Goal: Information Seeking & Learning: Check status

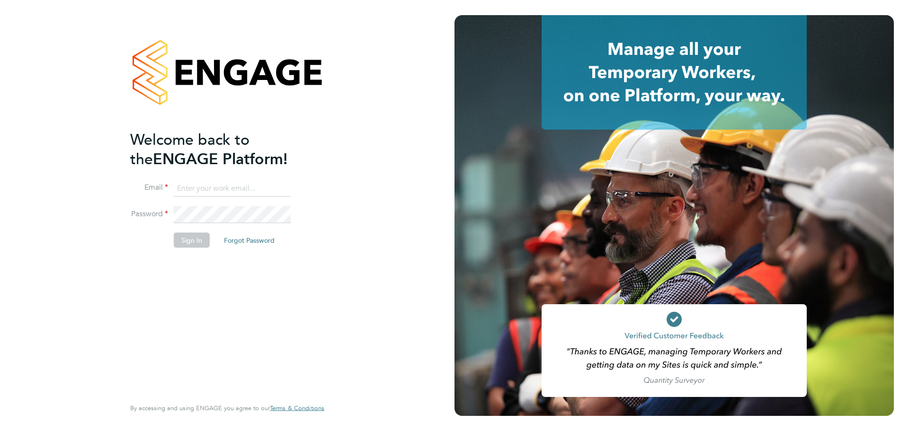
type input "jamie.joyce@wates.co.uk"
click at [186, 238] on button "Sign In" at bounding box center [192, 239] width 36 height 15
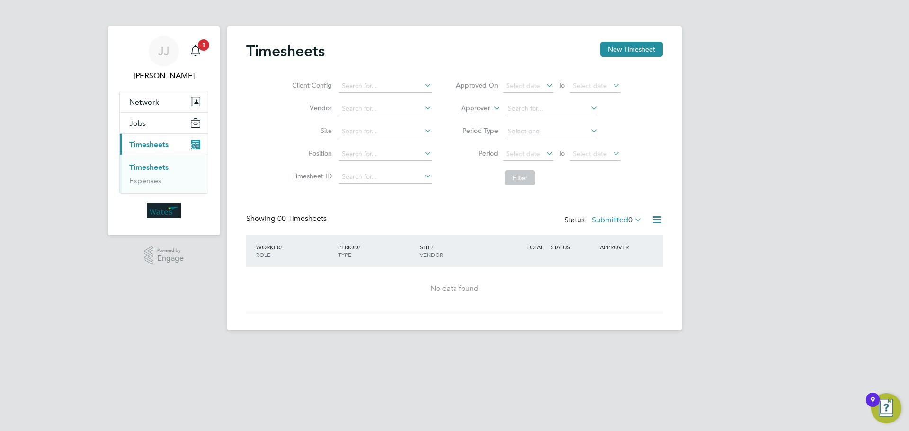
click at [160, 143] on span "Timesheets" at bounding box center [148, 144] width 39 height 9
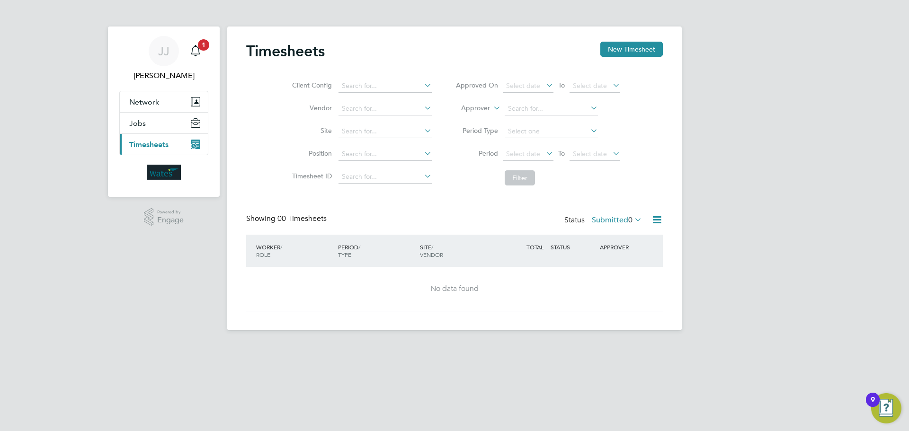
click at [156, 147] on span "Timesheets" at bounding box center [148, 144] width 39 height 9
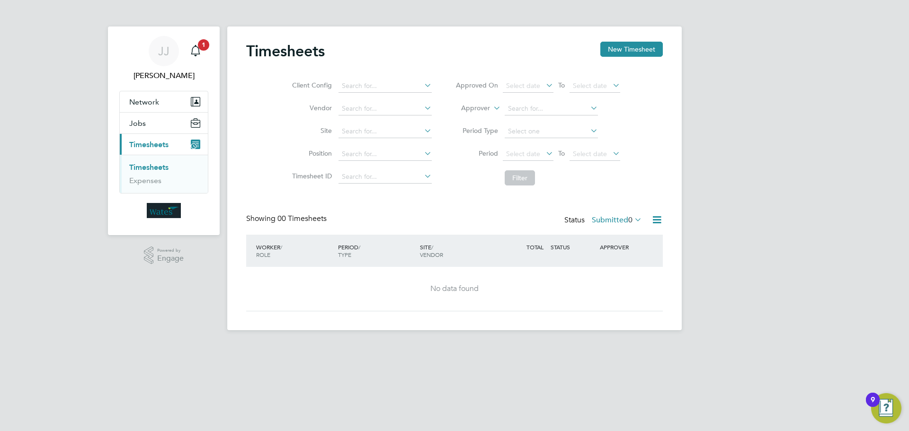
click at [159, 171] on link "Timesheets" at bounding box center [148, 167] width 39 height 9
click at [195, 52] on icon "Main navigation" at bounding box center [195, 50] width 11 height 11
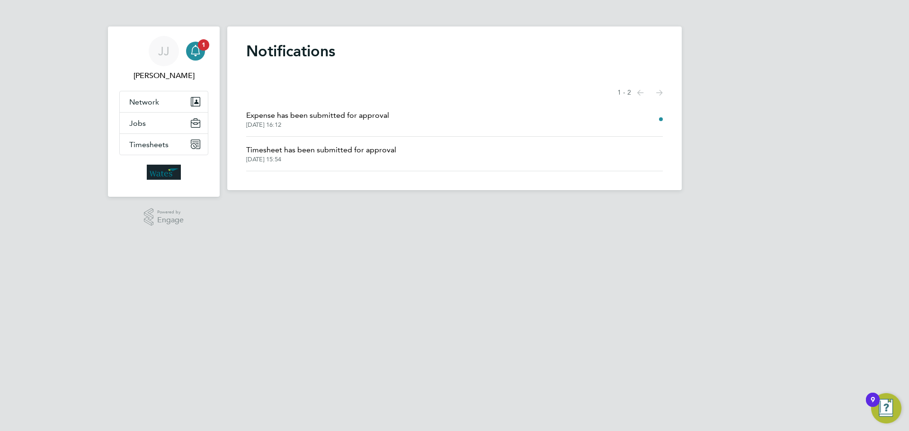
click at [302, 152] on span "Timesheet has been submitted for approval" at bounding box center [321, 149] width 150 height 11
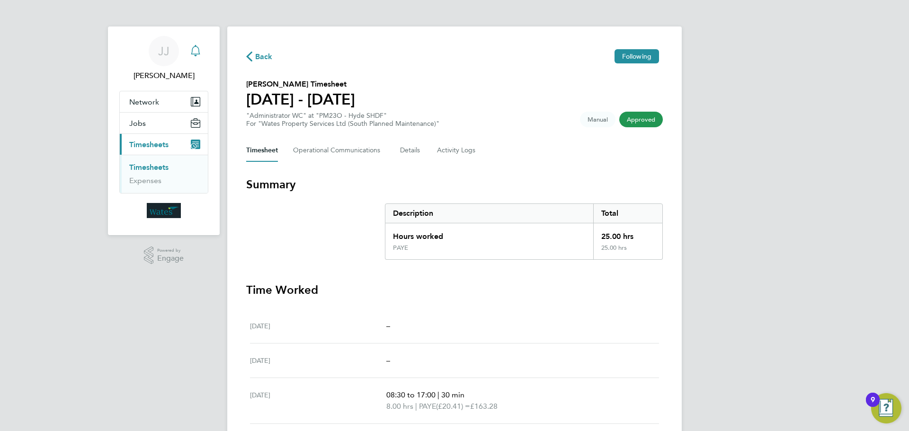
click at [196, 53] on icon "Main navigation" at bounding box center [195, 50] width 11 height 11
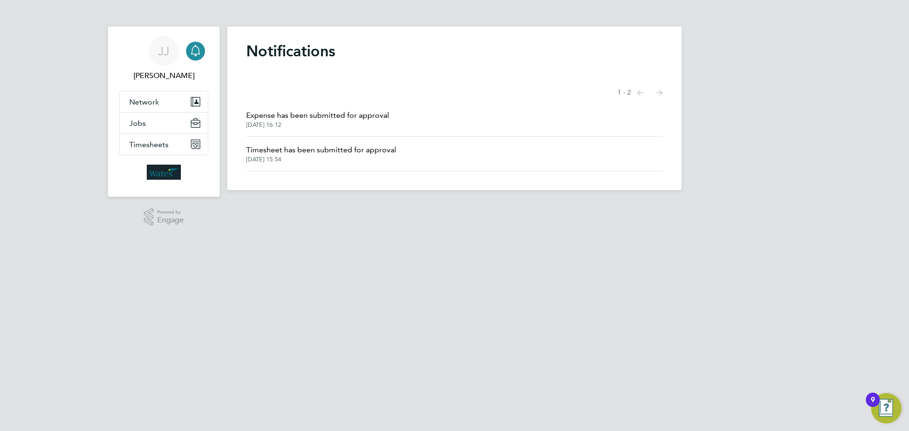
click at [337, 114] on span "Expense has been submitted for approval" at bounding box center [317, 115] width 143 height 11
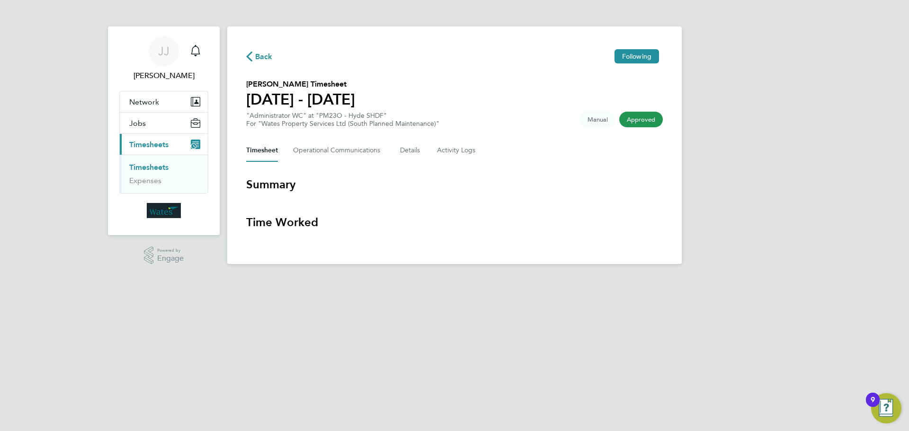
click at [253, 56] on span "Back" at bounding box center [259, 55] width 27 height 9
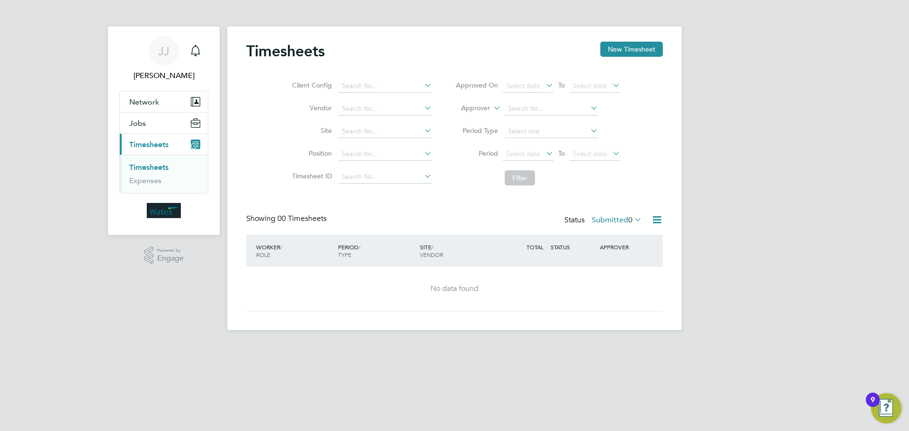
click at [155, 174] on li "Timesheets" at bounding box center [164, 169] width 71 height 13
click at [174, 141] on button "Current page: Timesheets" at bounding box center [164, 144] width 88 height 21
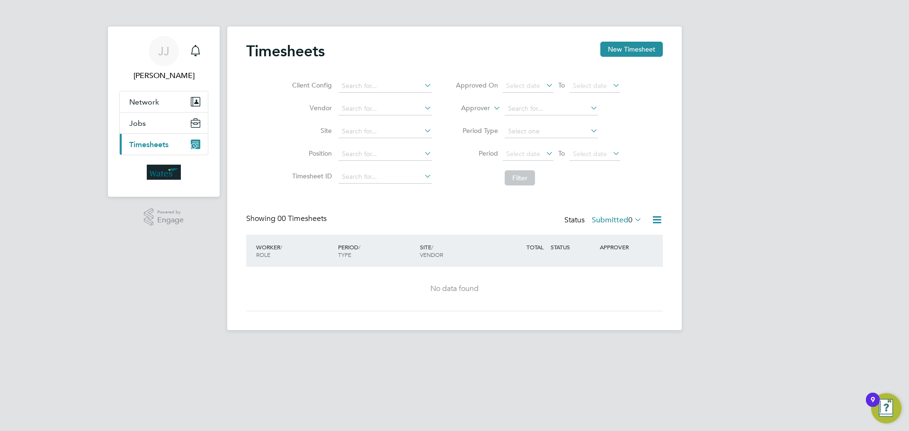
click at [173, 145] on button "Current page: Timesheets" at bounding box center [164, 144] width 88 height 21
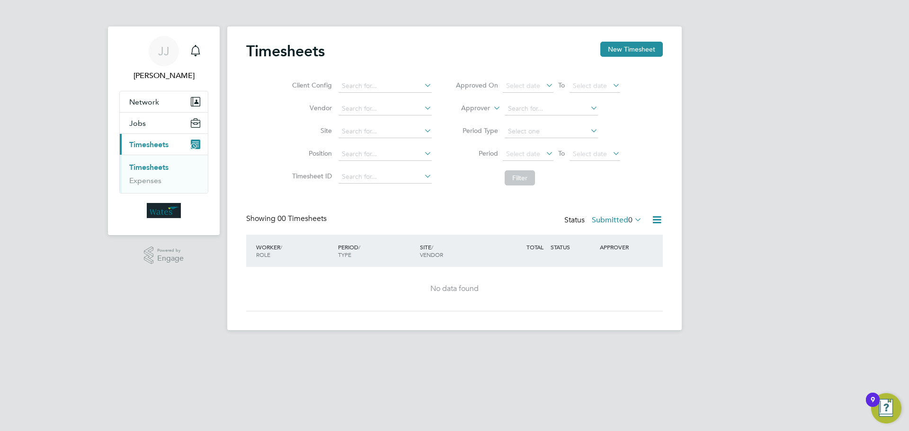
click at [193, 146] on icon "Main navigation" at bounding box center [193, 146] width 5 height 5
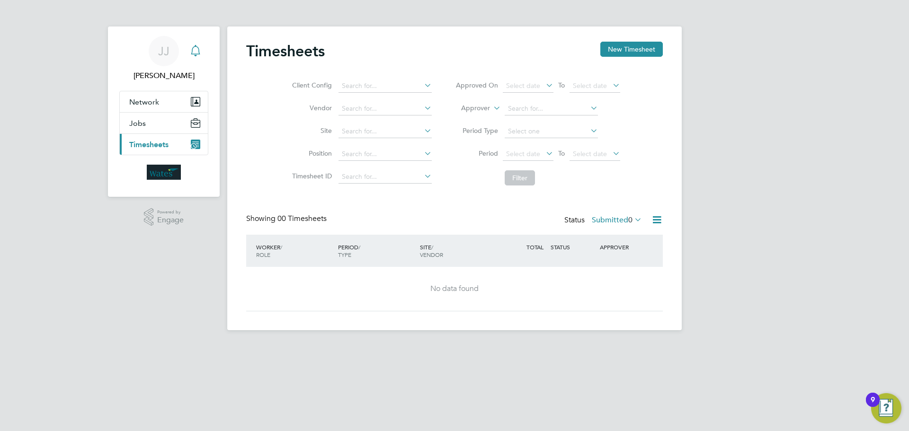
click at [190, 51] on icon "Main navigation" at bounding box center [195, 50] width 11 height 11
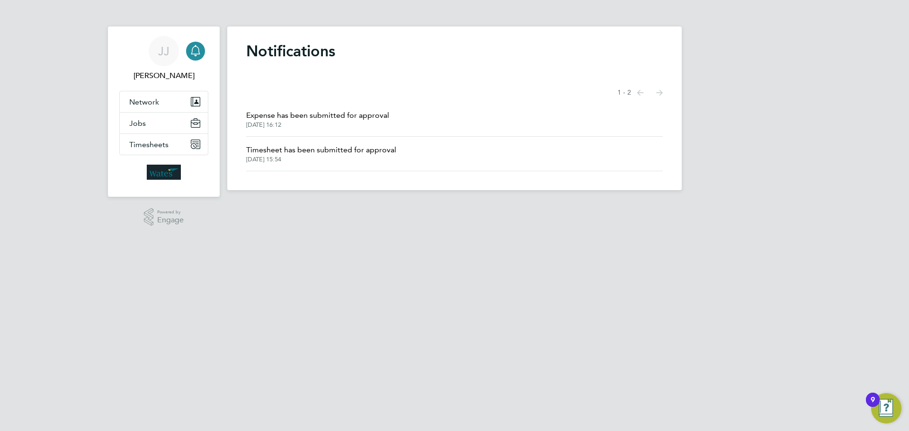
click at [300, 148] on span "Timesheet has been submitted for approval" at bounding box center [321, 149] width 150 height 11
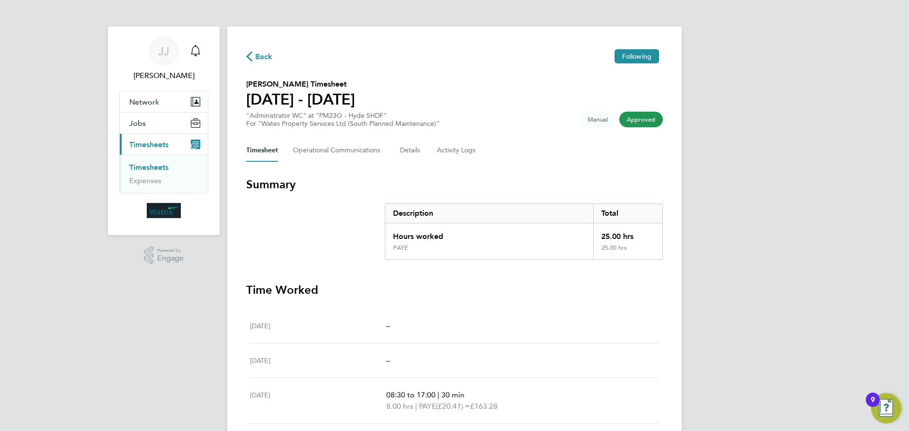
click at [265, 60] on span "Back" at bounding box center [264, 56] width 18 height 11
